Goal: Task Accomplishment & Management: Use online tool/utility

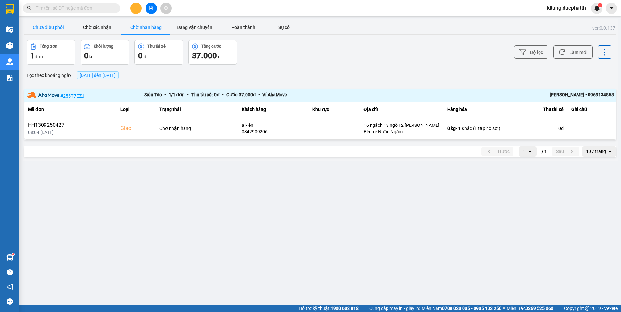
click at [67, 29] on button "Chưa điều phối" at bounding box center [48, 27] width 49 height 13
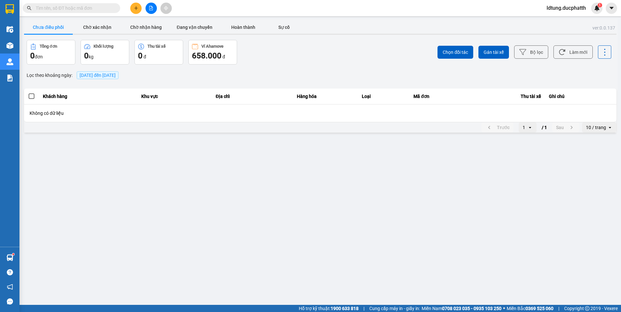
click at [61, 30] on button "Chưa điều phối" at bounding box center [48, 27] width 49 height 13
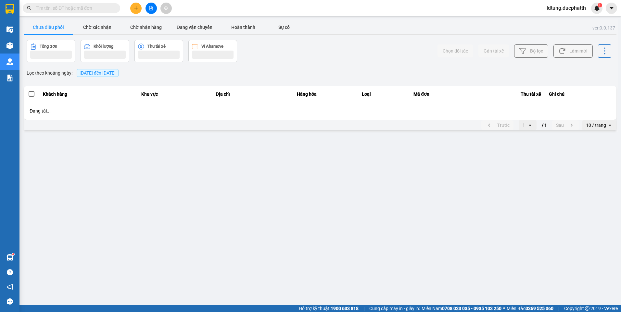
click at [61, 30] on button "Chưa điều phối" at bounding box center [48, 27] width 49 height 13
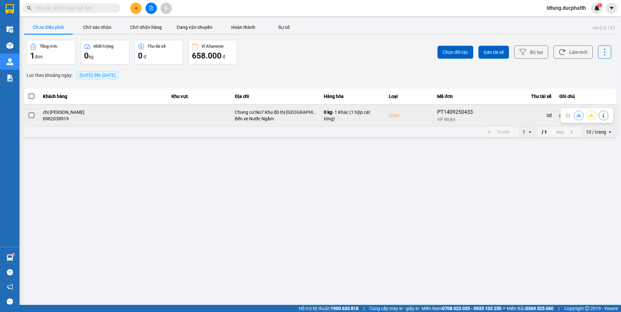
click at [32, 116] on span at bounding box center [32, 116] width 6 height 6
click at [28, 112] on input "checkbox" at bounding box center [28, 112] width 0 height 0
click at [604, 115] on icon at bounding box center [603, 115] width 5 height 5
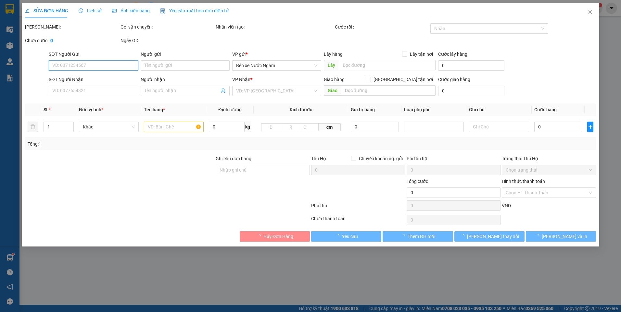
type input "0964460666"
type input "anh hiến"
type input "0982038919"
type input "chị [PERSON_NAME]"
checkbox input "true"
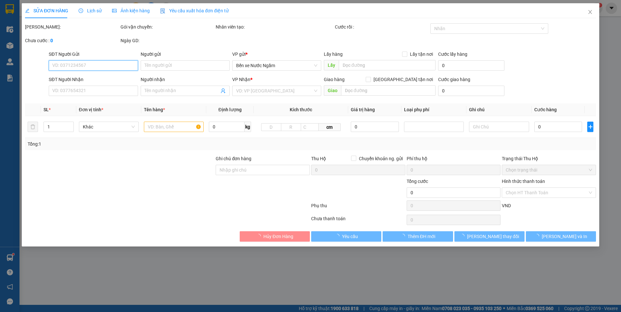
type input "Chung cư No7 Khu đô thị [GEOGRAPHIC_DATA] [GEOGRAPHIC_DATA][PERSON_NAME], XR4W+…"
type input "nntt"
type input "60.000"
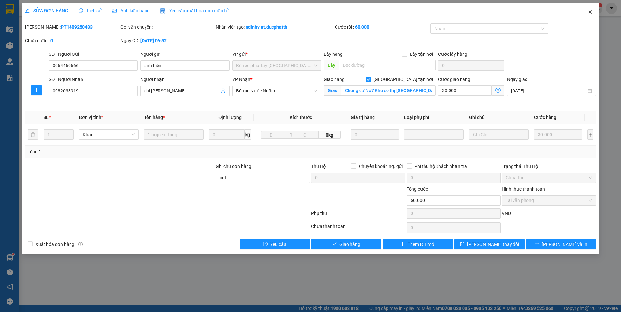
drag, startPoint x: 591, startPoint y: 13, endPoint x: 592, endPoint y: 18, distance: 4.3
click at [591, 12] on icon "close" at bounding box center [589, 11] width 5 height 5
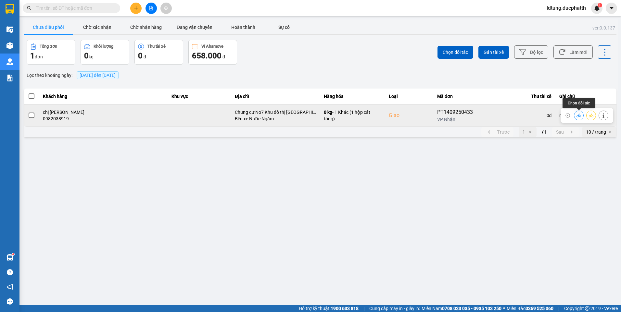
click at [580, 113] on icon at bounding box center [578, 115] width 5 height 5
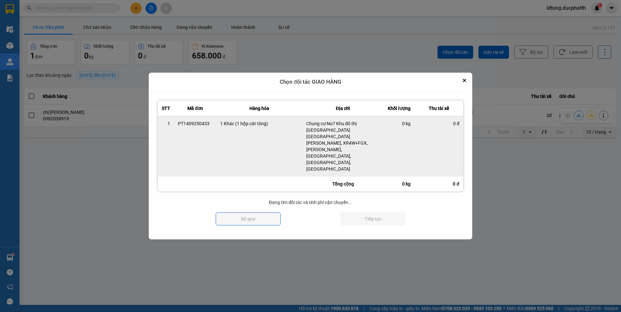
click at [429, 143] on td "0 đ" at bounding box center [438, 146] width 49 height 60
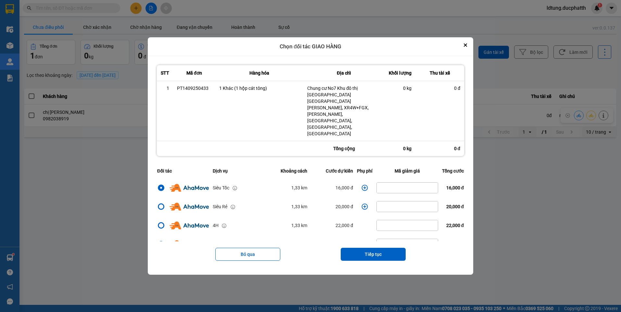
click at [361, 185] on icon "dialog" at bounding box center [364, 188] width 6 height 6
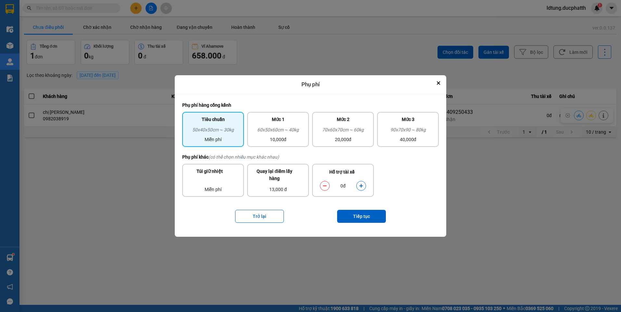
click at [364, 187] on button "dialog" at bounding box center [360, 185] width 9 height 11
click at [363, 187] on button "dialog" at bounding box center [360, 185] width 9 height 11
click at [375, 221] on button "Tiếp tục" at bounding box center [361, 216] width 49 height 13
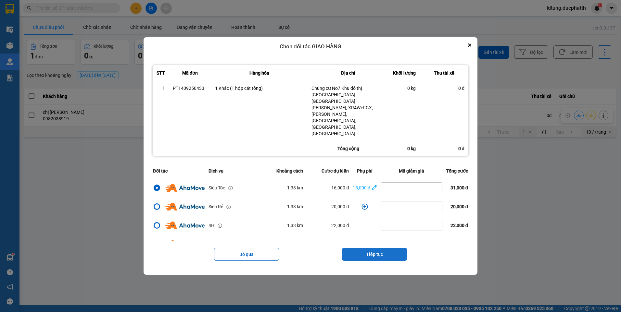
click at [386, 248] on button "Tiếp tục" at bounding box center [374, 254] width 65 height 13
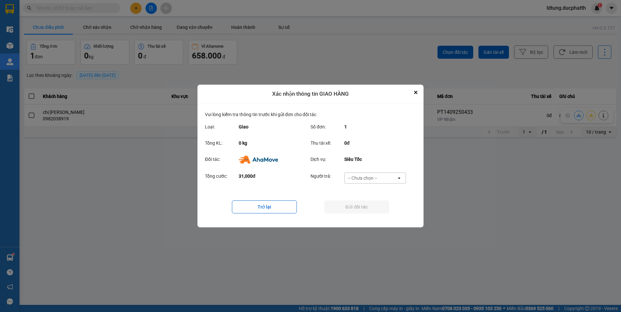
click at [376, 180] on div "-- Chưa chọn --" at bounding box center [362, 178] width 29 height 6
click at [372, 215] on span "Ví Ahamove" at bounding box center [362, 215] width 26 height 6
click at [372, 210] on button "Gửi đối tác" at bounding box center [356, 207] width 65 height 13
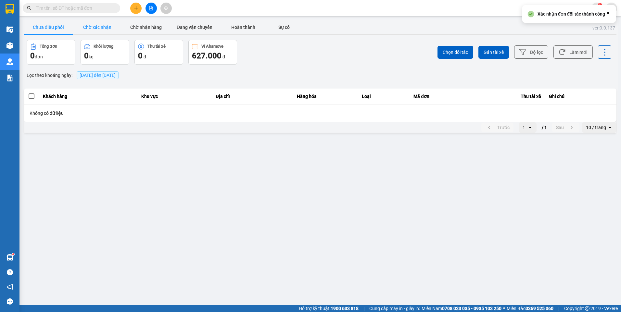
drag, startPoint x: 105, startPoint y: 28, endPoint x: 97, endPoint y: 29, distance: 7.5
click at [105, 29] on button "Chờ xác nhận" at bounding box center [97, 27] width 49 height 13
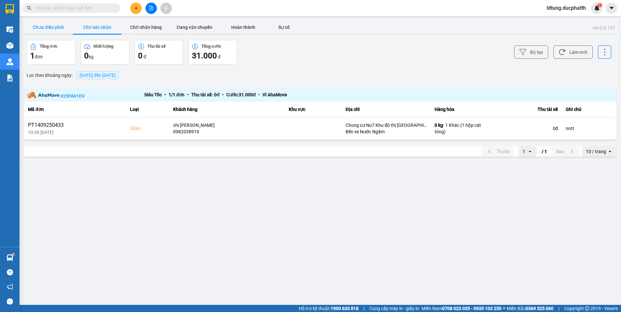
click at [63, 29] on button "Chưa điều phối" at bounding box center [48, 27] width 49 height 13
